Goal: Information Seeking & Learning: Compare options

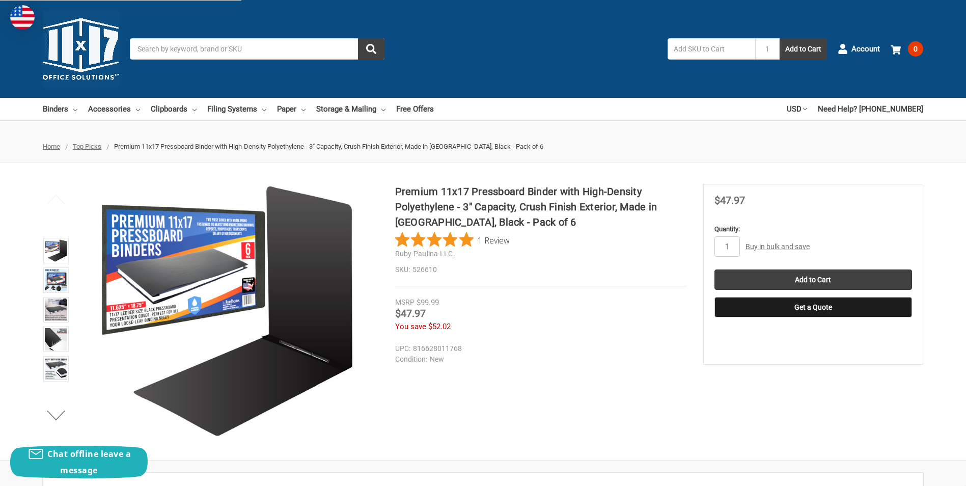
click at [59, 217] on ul "Previous Next" at bounding box center [56, 311] width 32 height 255
click at [56, 252] on img at bounding box center [56, 250] width 22 height 22
click at [53, 272] on img at bounding box center [56, 280] width 22 height 22
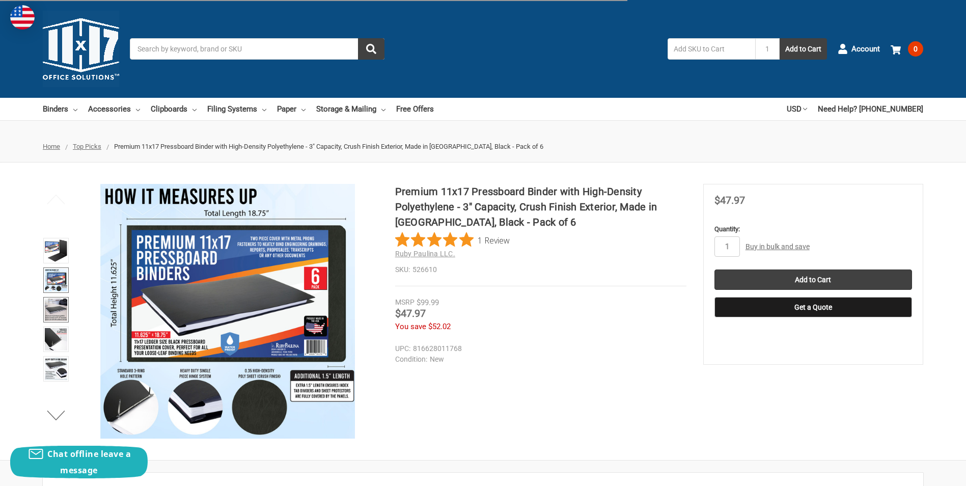
click at [54, 306] on img at bounding box center [56, 309] width 22 height 22
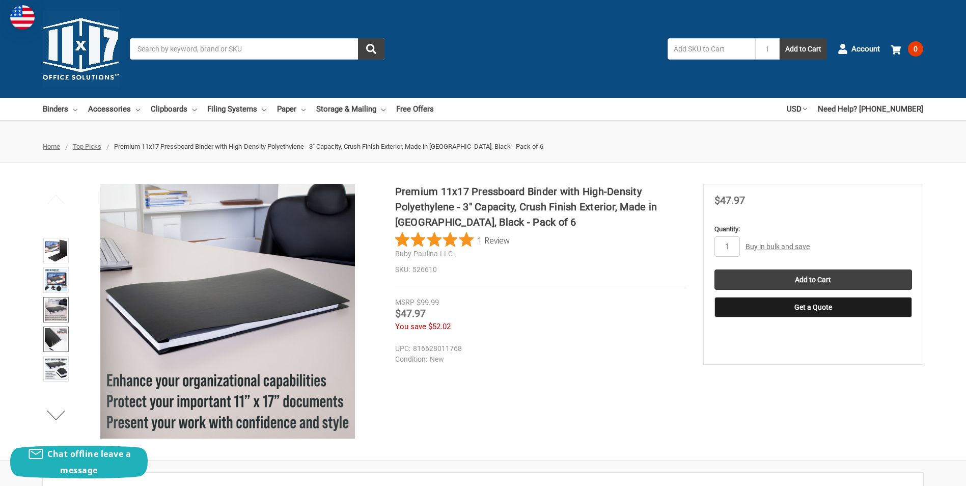
click at [61, 342] on img at bounding box center [56, 339] width 22 height 22
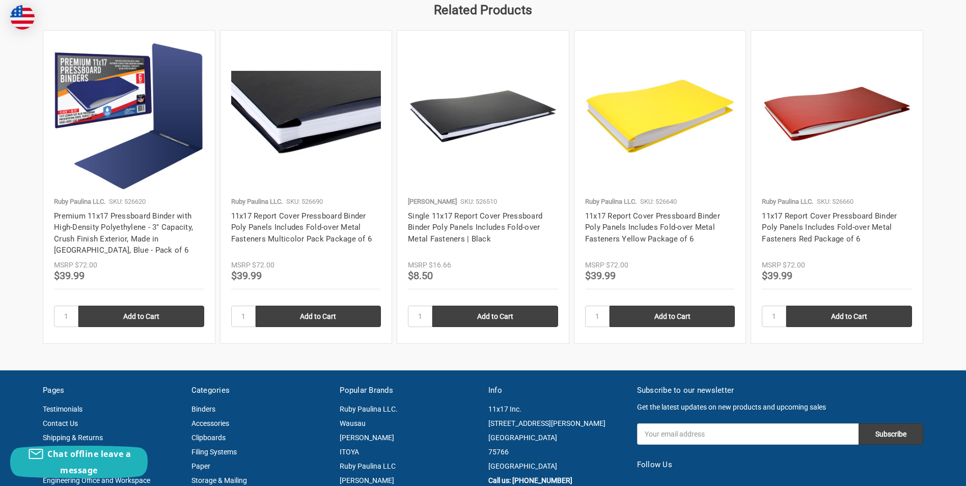
scroll to position [1935, 0]
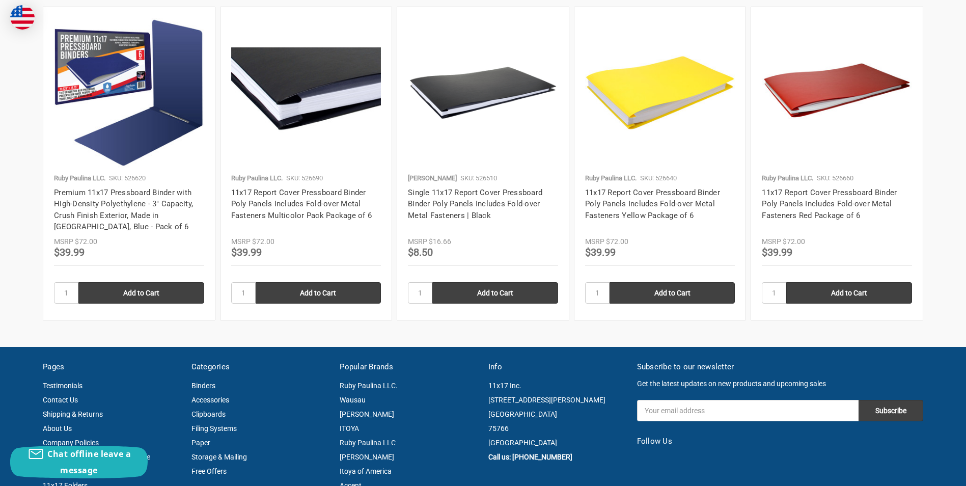
click at [145, 128] on img at bounding box center [129, 93] width 150 height 150
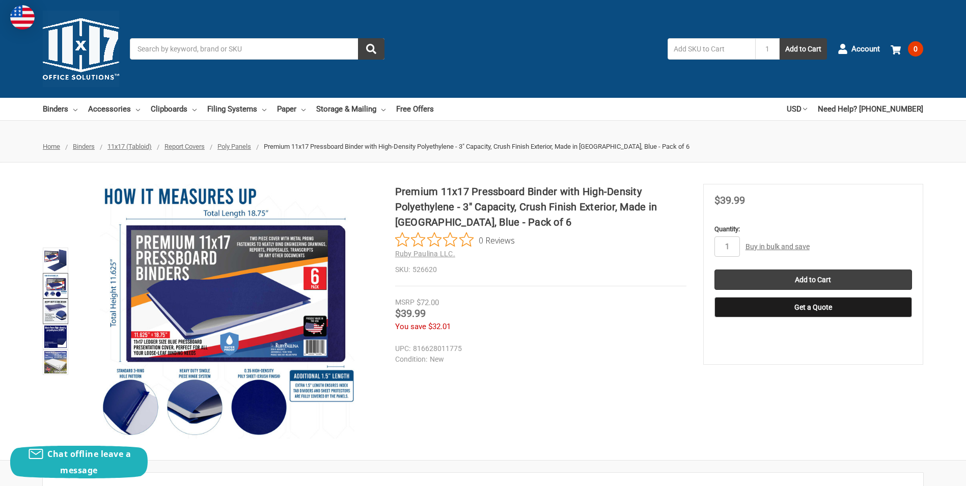
click at [58, 310] on img at bounding box center [55, 311] width 22 height 22
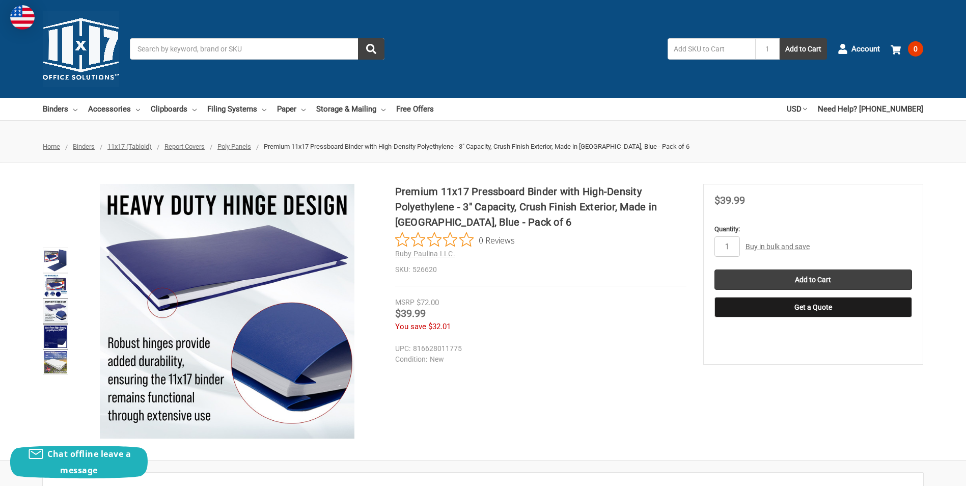
click at [56, 340] on img at bounding box center [55, 336] width 22 height 22
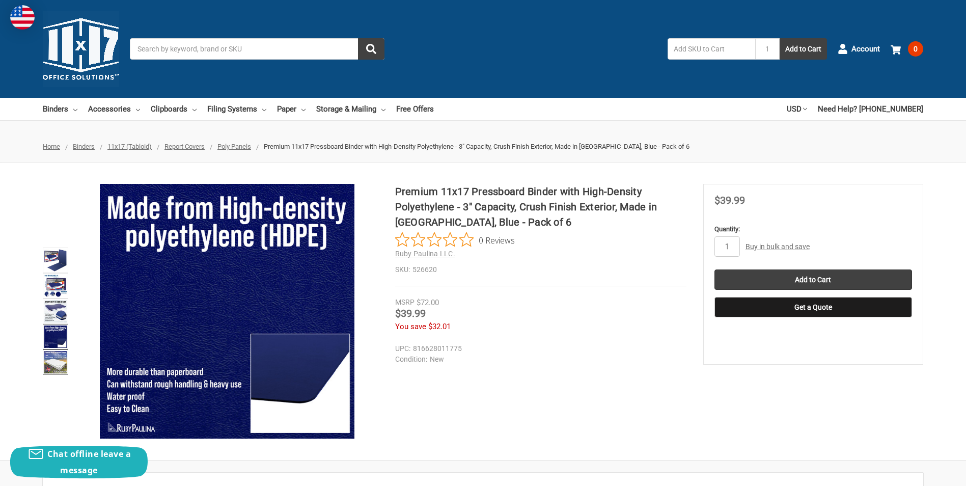
click at [59, 361] on img at bounding box center [55, 362] width 22 height 22
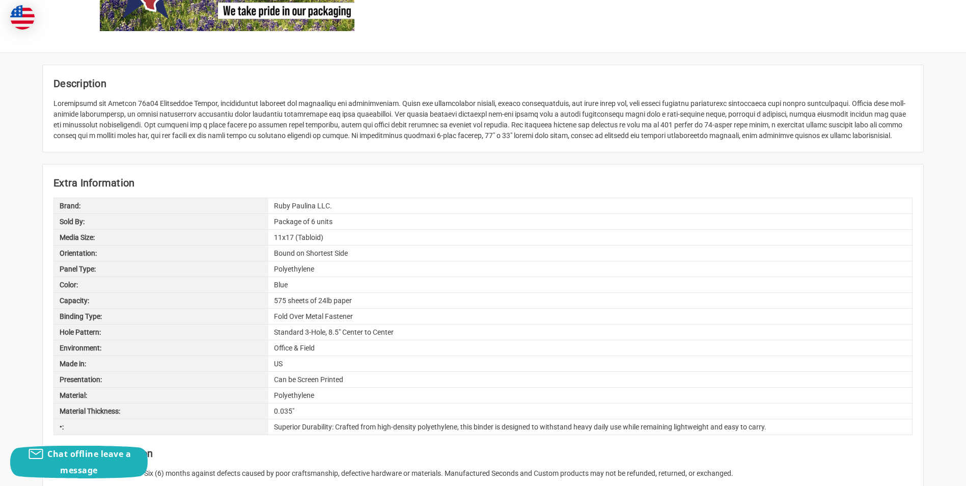
scroll to position [458, 0]
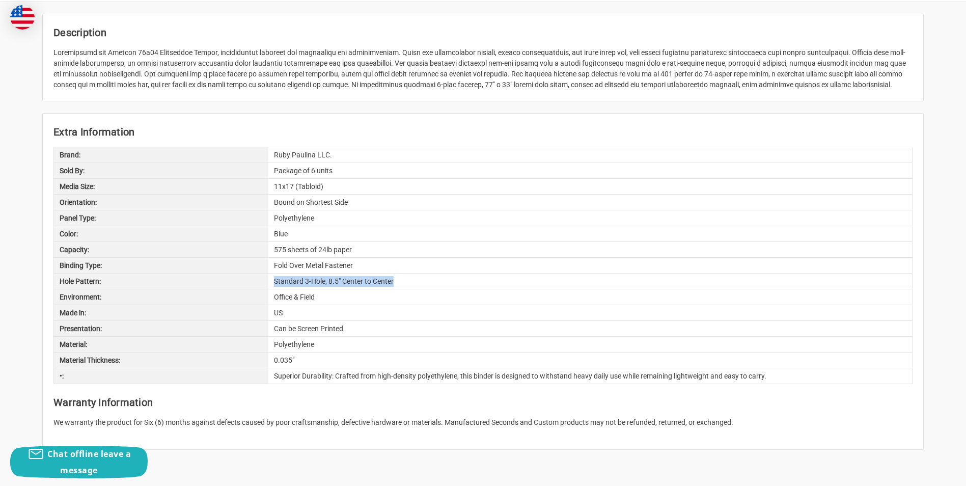
drag, startPoint x: 274, startPoint y: 285, endPoint x: 417, endPoint y: 279, distance: 142.7
click at [417, 279] on div "Standard 3-Hole, 8.5" Center to Center" at bounding box center [590, 280] width 644 height 15
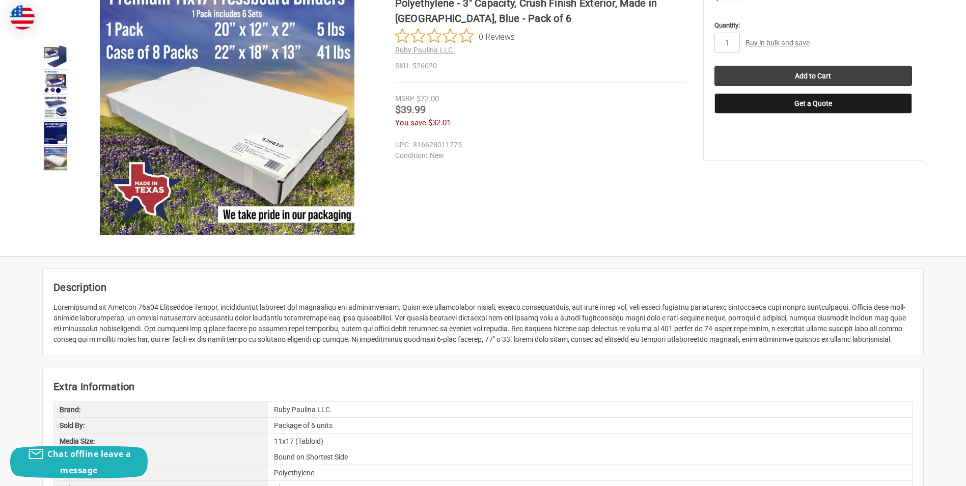
scroll to position [255, 0]
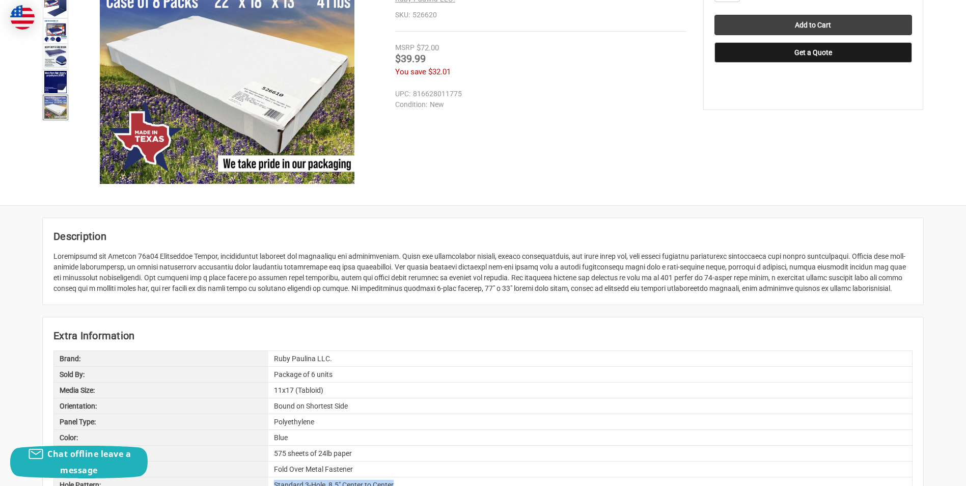
drag, startPoint x: 63, startPoint y: 258, endPoint x: 871, endPoint y: 290, distance: 808.8
click at [871, 290] on div at bounding box center [482, 272] width 859 height 43
click at [522, 312] on div "Description Extra Information Brand: Ruby Paulina LLC. Sold By: Package of 6 un…" at bounding box center [483, 435] width 966 height 435
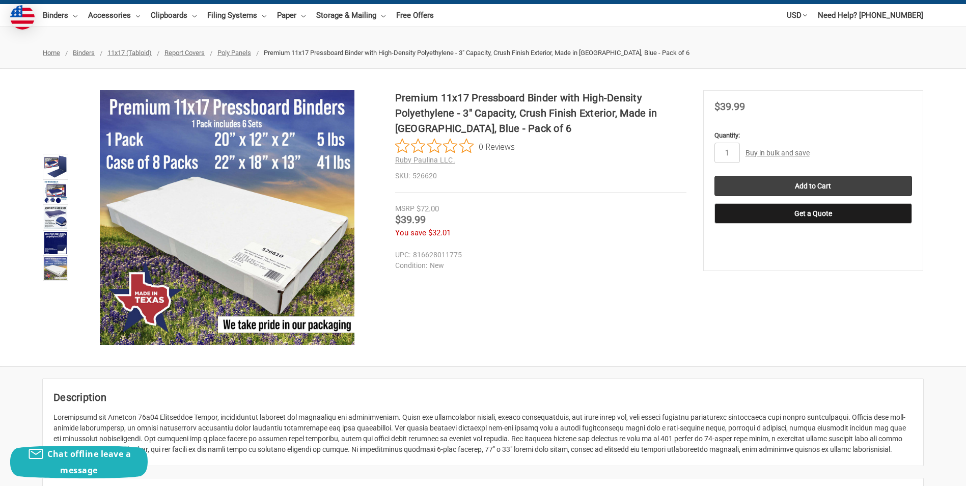
scroll to position [0, 0]
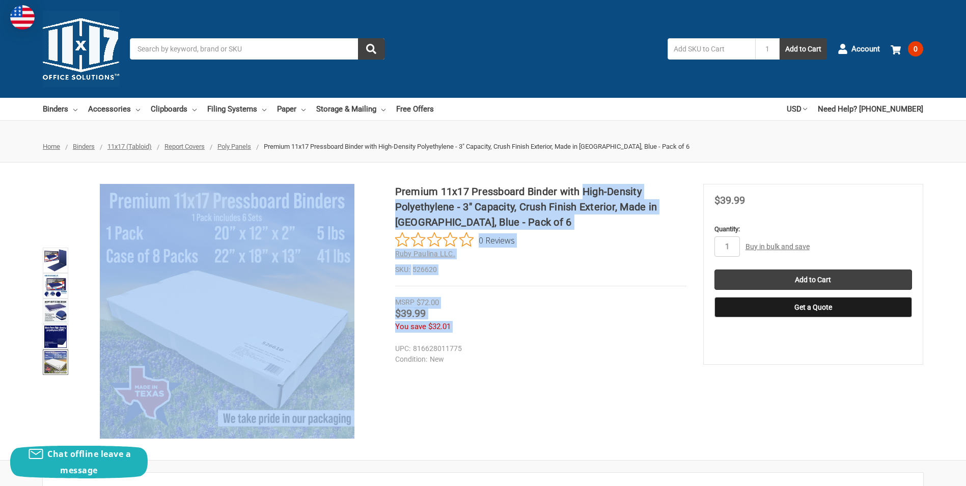
drag, startPoint x: 393, startPoint y: 190, endPoint x: 584, endPoint y: 190, distance: 191.0
click at [584, 190] on div "Premium 11x17 Pressboard Binder with High-Density Polyethylene - 3" Capacity, C…" at bounding box center [483, 311] width 966 height 255
click at [583, 192] on h1 "Premium 11x17 Pressboard Binder with High-Density Polyethylene - 3" Capacity, C…" at bounding box center [540, 207] width 291 height 46
click at [506, 199] on h1 "Premium 11x17 Pressboard Binder with High-Density Polyethylene - 3" Capacity, C…" at bounding box center [540, 207] width 291 height 46
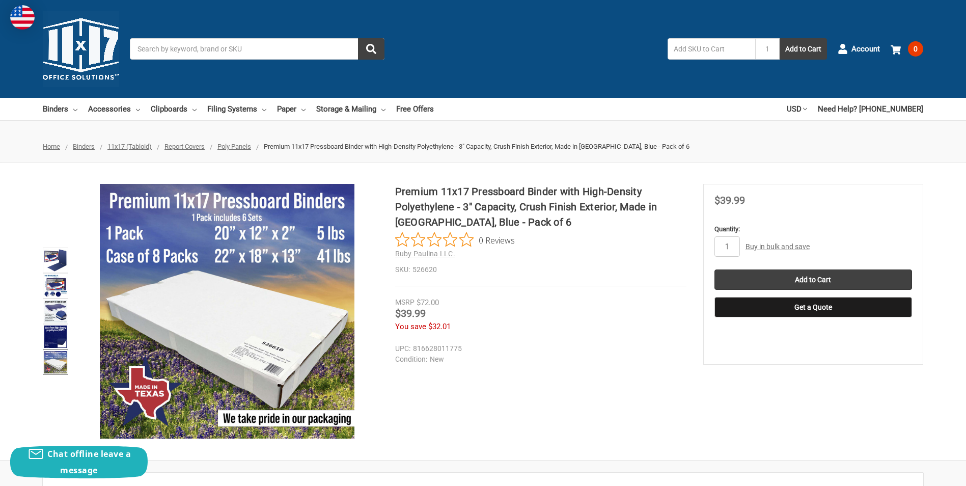
click at [477, 197] on h1 "Premium 11x17 Pressboard Binder with High-Density Polyethylene - 3" Capacity, C…" at bounding box center [540, 207] width 291 height 46
drag, startPoint x: 400, startPoint y: 191, endPoint x: 637, endPoint y: 191, distance: 236.3
click at [637, 191] on h1 "Premium 11x17 Pressboard Binder with High-Density Polyethylene - 3" Capacity, C…" at bounding box center [540, 207] width 291 height 46
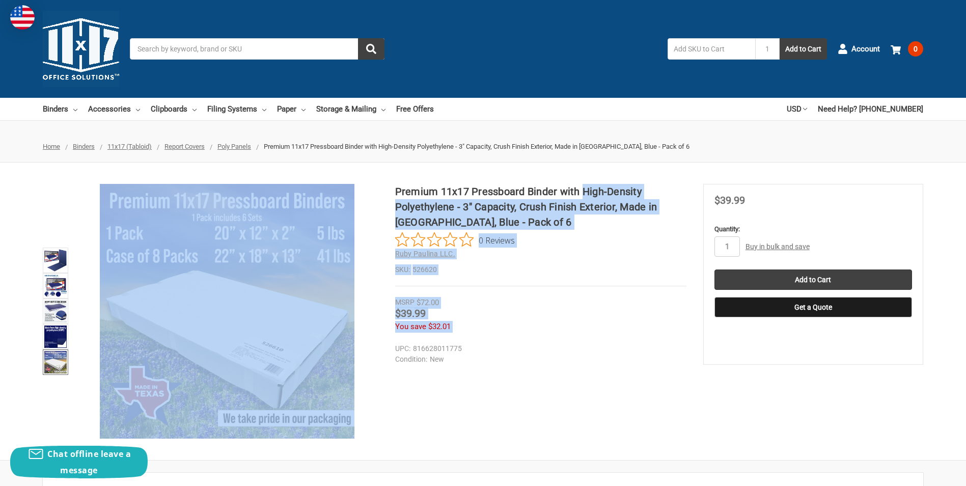
drag, startPoint x: 395, startPoint y: 188, endPoint x: 582, endPoint y: 190, distance: 186.9
click at [582, 190] on div "Premium 11x17 Pressboard Binder with High-Density Polyethylene - 3" Capacity, C…" at bounding box center [483, 311] width 966 height 255
drag, startPoint x: 582, startPoint y: 190, endPoint x: 683, endPoint y: 114, distance: 126.9
click at [579, 210] on h1 "Premium 11x17 Pressboard Binder with High-Density Polyethylene - 3" Capacity, C…" at bounding box center [540, 207] width 291 height 46
